Goal: Transaction & Acquisition: Purchase product/service

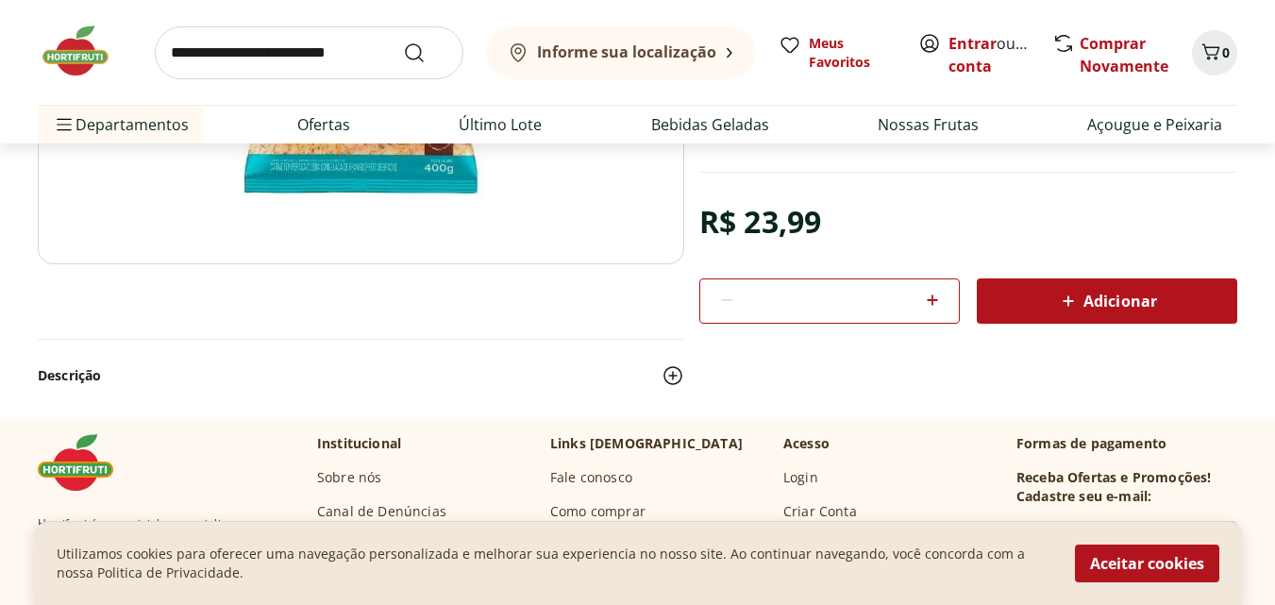
scroll to position [472, 0]
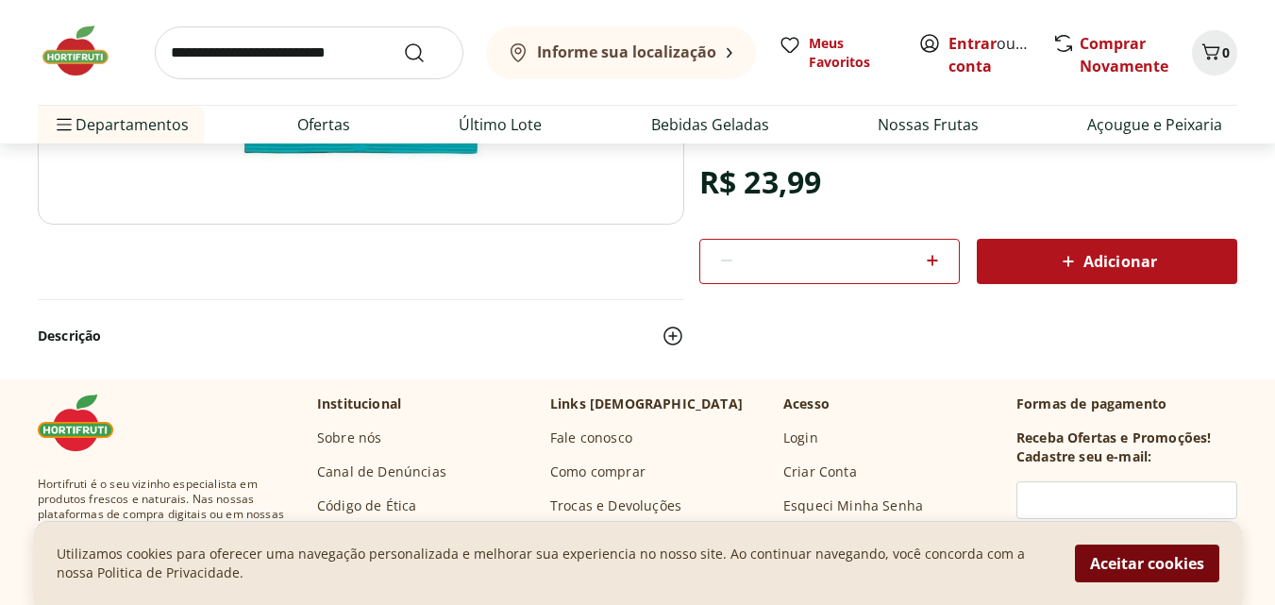
click at [1125, 574] on button "Aceitar cookies" at bounding box center [1147, 564] width 144 height 38
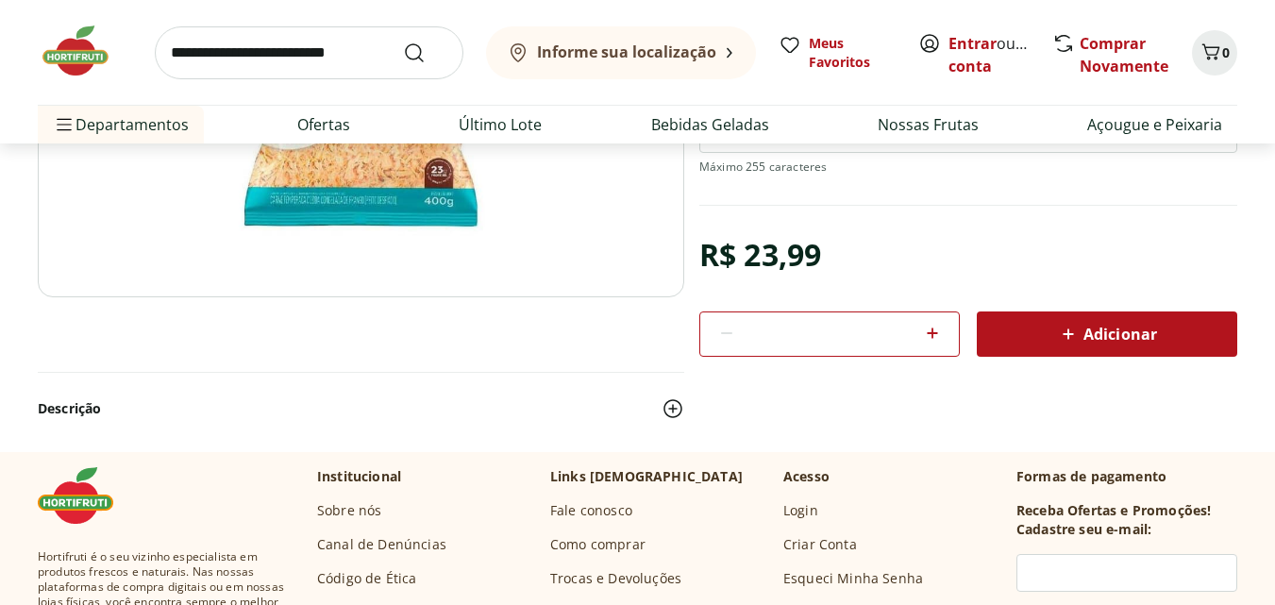
scroll to position [0, 0]
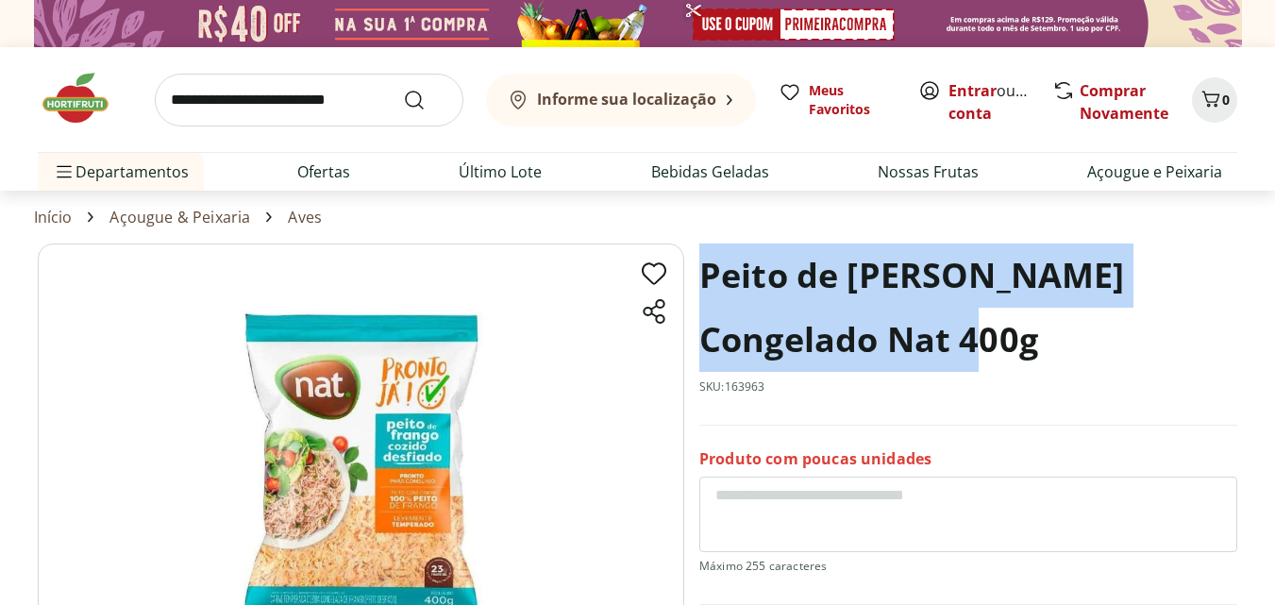
drag, startPoint x: 698, startPoint y: 273, endPoint x: 954, endPoint y: 328, distance: 261.6
click at [954, 328] on h1 "Peito de [PERSON_NAME] Congelado Nat 400g" at bounding box center [968, 308] width 538 height 128
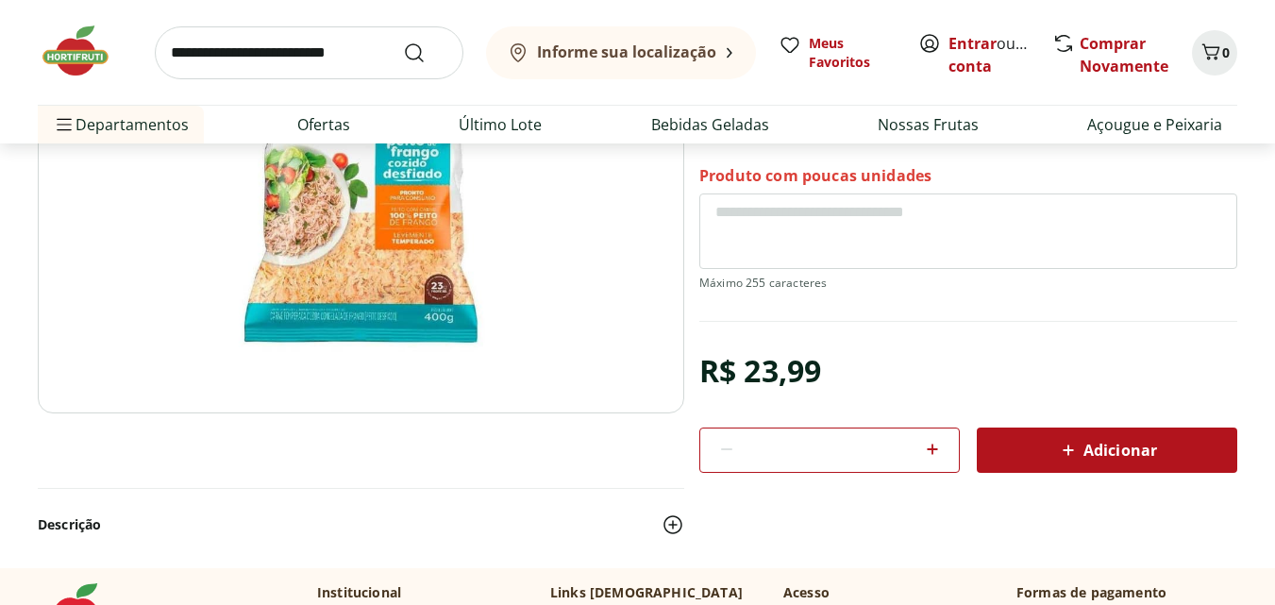
scroll to position [94, 0]
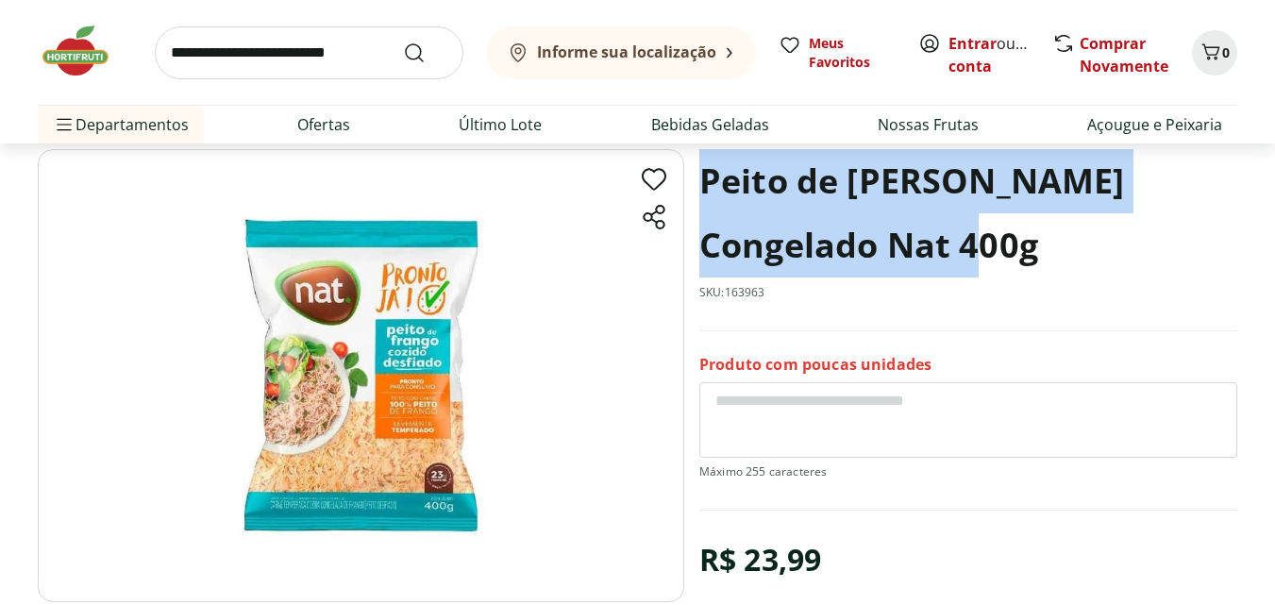
drag, startPoint x: 1053, startPoint y: 252, endPoint x: 720, endPoint y: 177, distance: 341.4
click at [720, 177] on h1 "Peito de [PERSON_NAME] Congelado Nat 400g" at bounding box center [968, 213] width 538 height 128
click at [723, 178] on h1 "Peito de [PERSON_NAME] Congelado Nat 400g" at bounding box center [968, 213] width 538 height 128
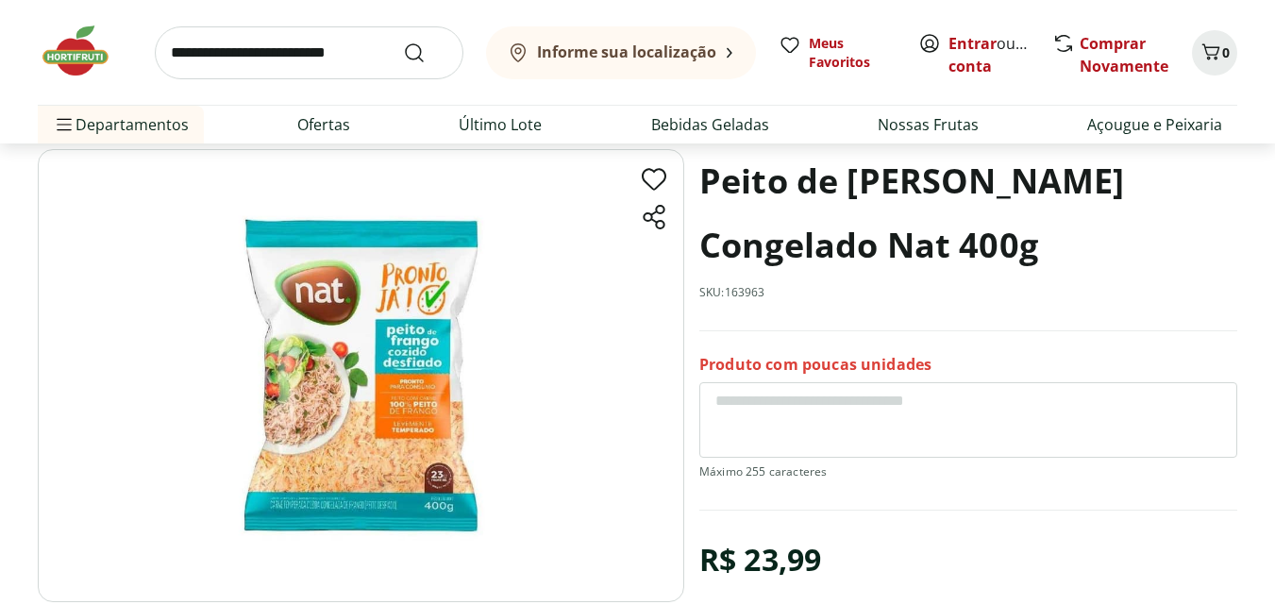
drag, startPoint x: 699, startPoint y: 168, endPoint x: 1070, endPoint y: 274, distance: 385.7
click at [1080, 248] on h1 "Peito de [PERSON_NAME] Congelado Nat 400g" at bounding box center [968, 213] width 538 height 128
click at [1065, 278] on div "Peito de [PERSON_NAME] Congelado Nat 400g SKU: 163963" at bounding box center [968, 240] width 538 height 182
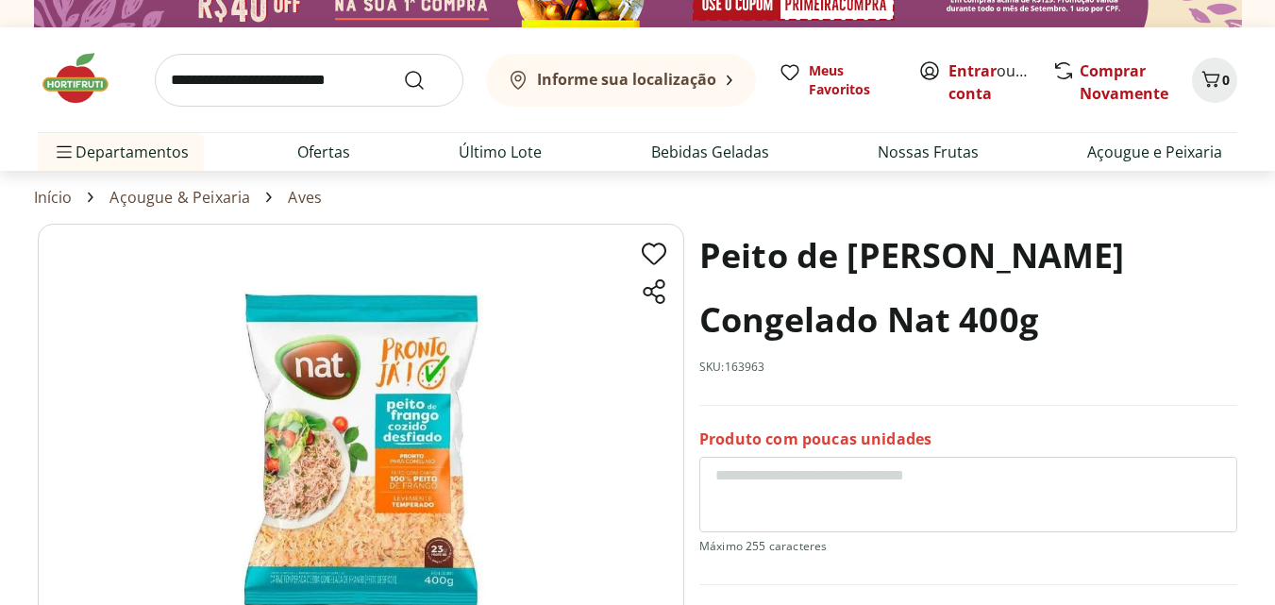
scroll to position [0, 0]
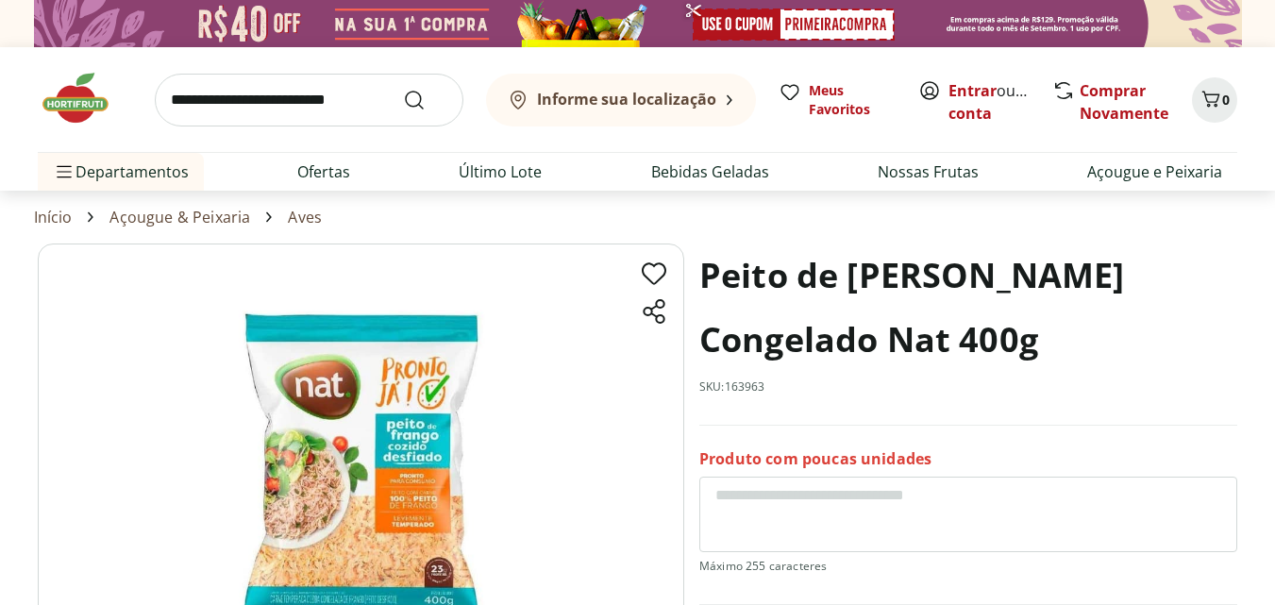
click at [1075, 361] on h1 "Peito de [PERSON_NAME] Congelado Nat 400g" at bounding box center [968, 308] width 538 height 128
drag, startPoint x: 706, startPoint y: 269, endPoint x: 1067, endPoint y: 359, distance: 371.5
click at [1067, 359] on h1 "Peito de [PERSON_NAME] Congelado Nat 400g" at bounding box center [968, 308] width 538 height 128
click at [1061, 369] on h1 "Peito de [PERSON_NAME] Congelado Nat 400g" at bounding box center [968, 308] width 538 height 128
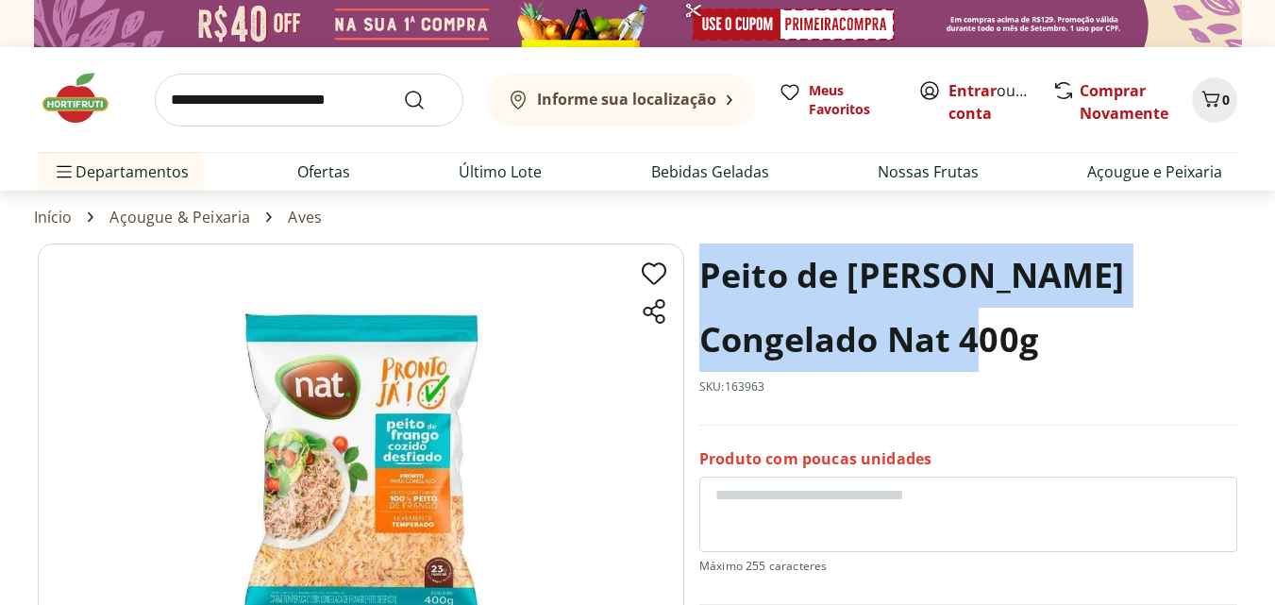
drag, startPoint x: 702, startPoint y: 270, endPoint x: 950, endPoint y: 336, distance: 256.9
click at [950, 336] on h1 "Peito de [PERSON_NAME] Congelado Nat 400g" at bounding box center [968, 308] width 538 height 128
drag, startPoint x: 989, startPoint y: 345, endPoint x: 1041, endPoint y: 349, distance: 52.0
click at [1041, 349] on h1 "Peito de [PERSON_NAME] Congelado Nat 400g" at bounding box center [968, 308] width 538 height 128
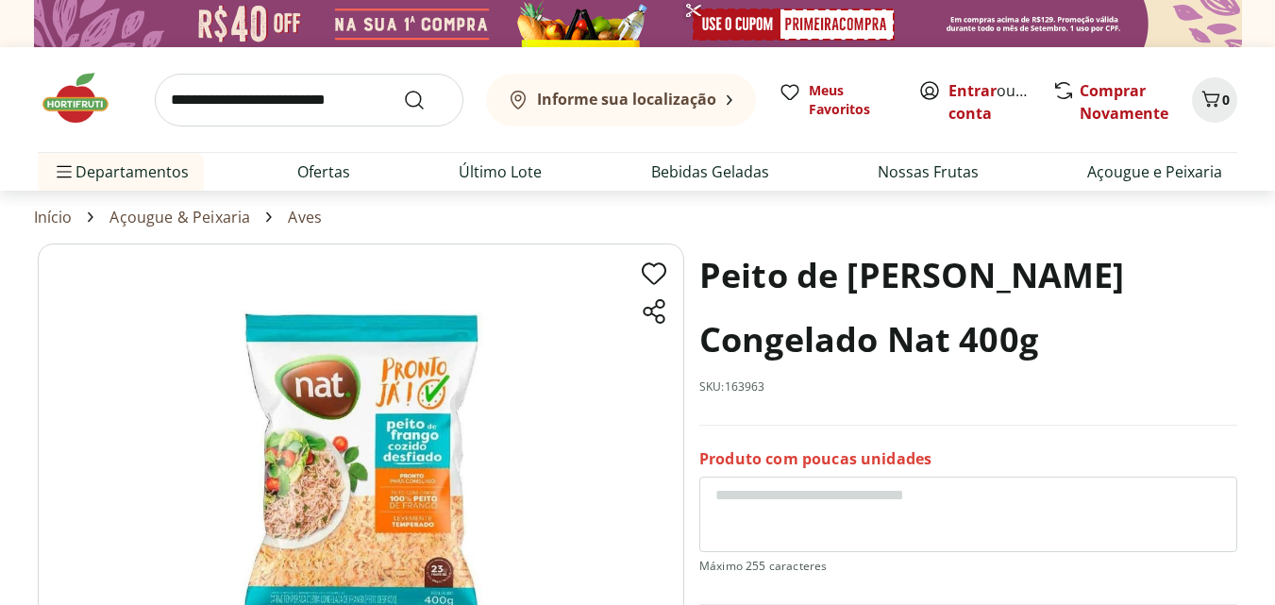
click at [696, 292] on section "Peito de [PERSON_NAME] Congelado Nat 400g SKU: 163963 Produto com poucas unidad…" at bounding box center [638, 547] width 1200 height 607
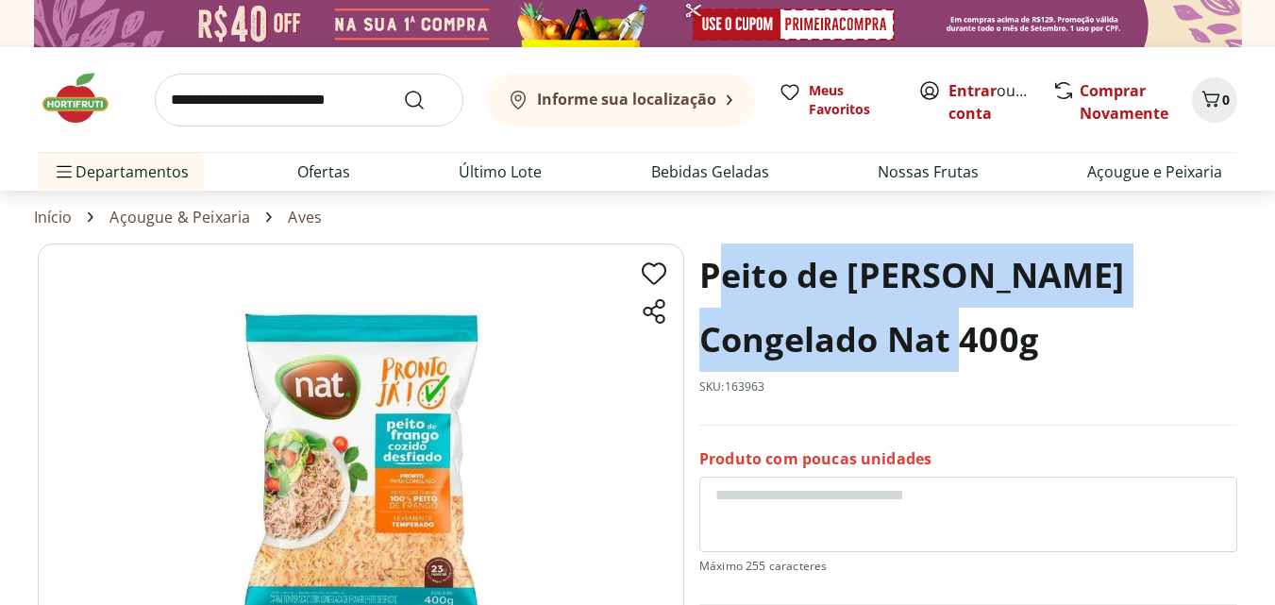
drag, startPoint x: 714, startPoint y: 272, endPoint x: 933, endPoint y: 360, distance: 235.9
click at [933, 360] on h1 "Peito de [PERSON_NAME] Congelado Nat 400g" at bounding box center [968, 308] width 538 height 128
drag, startPoint x: 700, startPoint y: 275, endPoint x: 948, endPoint y: 357, distance: 260.6
click at [948, 357] on h1 "Peito de [PERSON_NAME] Congelado Nat 400g" at bounding box center [968, 308] width 538 height 128
click at [851, 385] on div "Peito de [PERSON_NAME] Congelado Nat 400g SKU: 163963" at bounding box center [968, 335] width 538 height 182
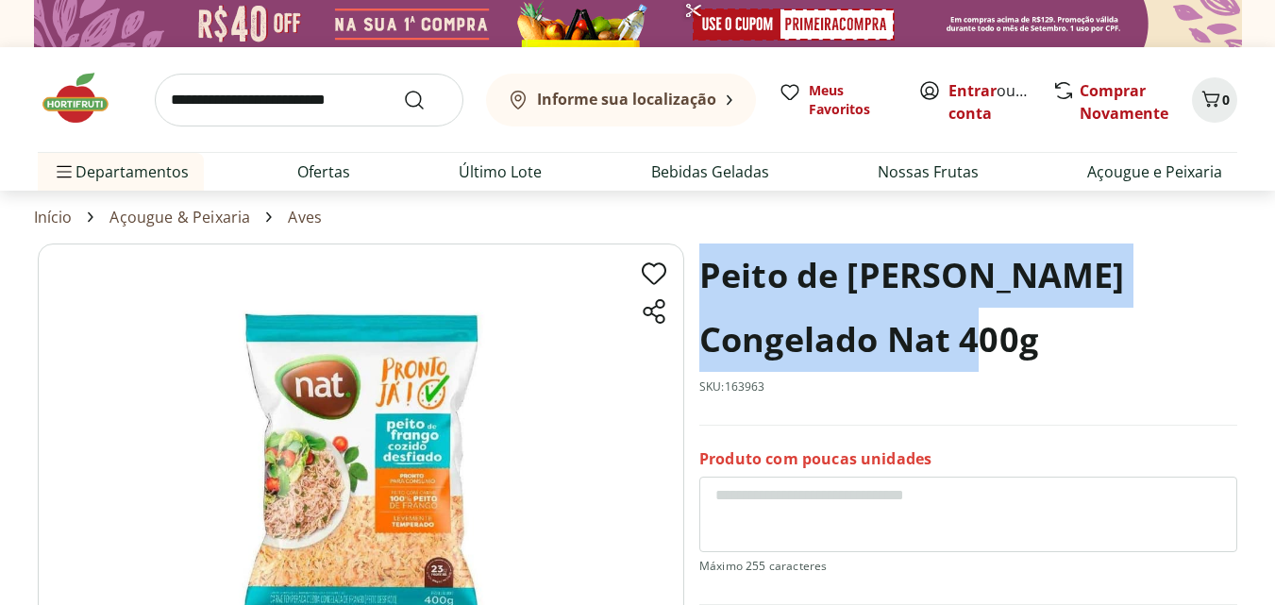
drag, startPoint x: 964, startPoint y: 326, endPoint x: 1045, endPoint y: 398, distance: 109.0
click at [1045, 398] on div "Peito de [PERSON_NAME] Congelado Nat 400g SKU: 163963" at bounding box center [968, 335] width 538 height 182
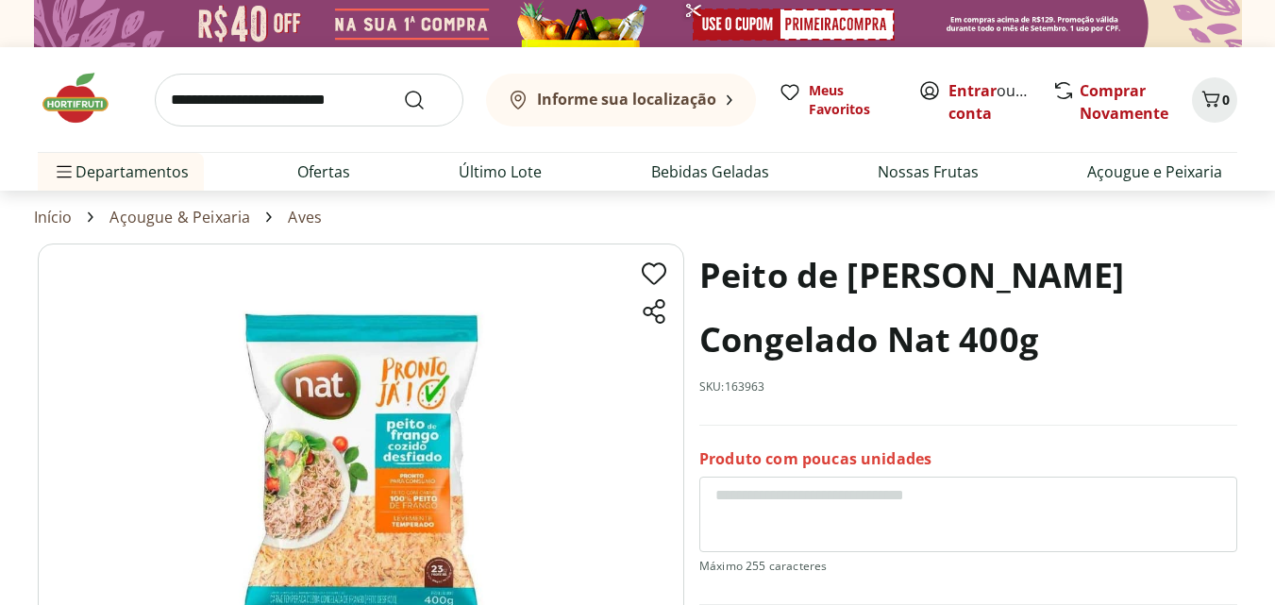
click at [941, 400] on div "Peito de [PERSON_NAME] Congelado Nat 400g SKU: 163963" at bounding box center [968, 335] width 538 height 182
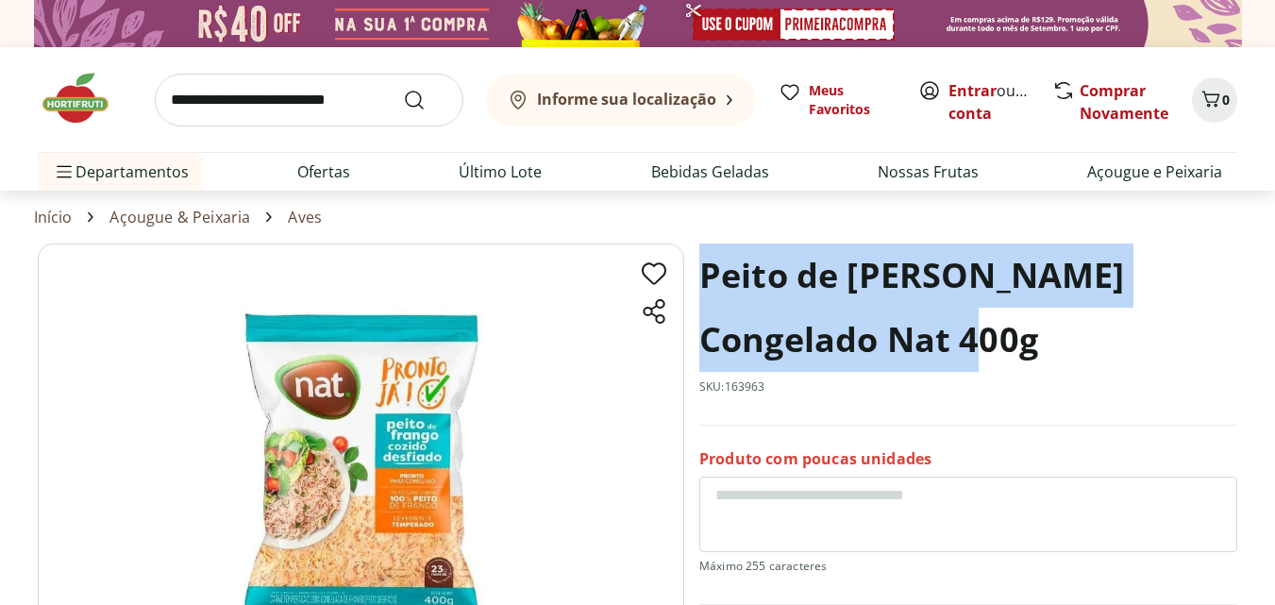
drag, startPoint x: 703, startPoint y: 276, endPoint x: 954, endPoint y: 346, distance: 260.9
click at [954, 346] on h1 "Peito de [PERSON_NAME] Congelado Nat 400g" at bounding box center [968, 308] width 538 height 128
click at [701, 285] on h1 "Peito de [PERSON_NAME] Congelado Nat 400g" at bounding box center [968, 308] width 538 height 128
drag, startPoint x: 705, startPoint y: 285, endPoint x: 986, endPoint y: 404, distance: 305.4
click at [986, 404] on div "Peito de [PERSON_NAME] Congelado Nat 400g SKU: 163963" at bounding box center [968, 335] width 538 height 182
